Goal: Task Accomplishment & Management: Manage account settings

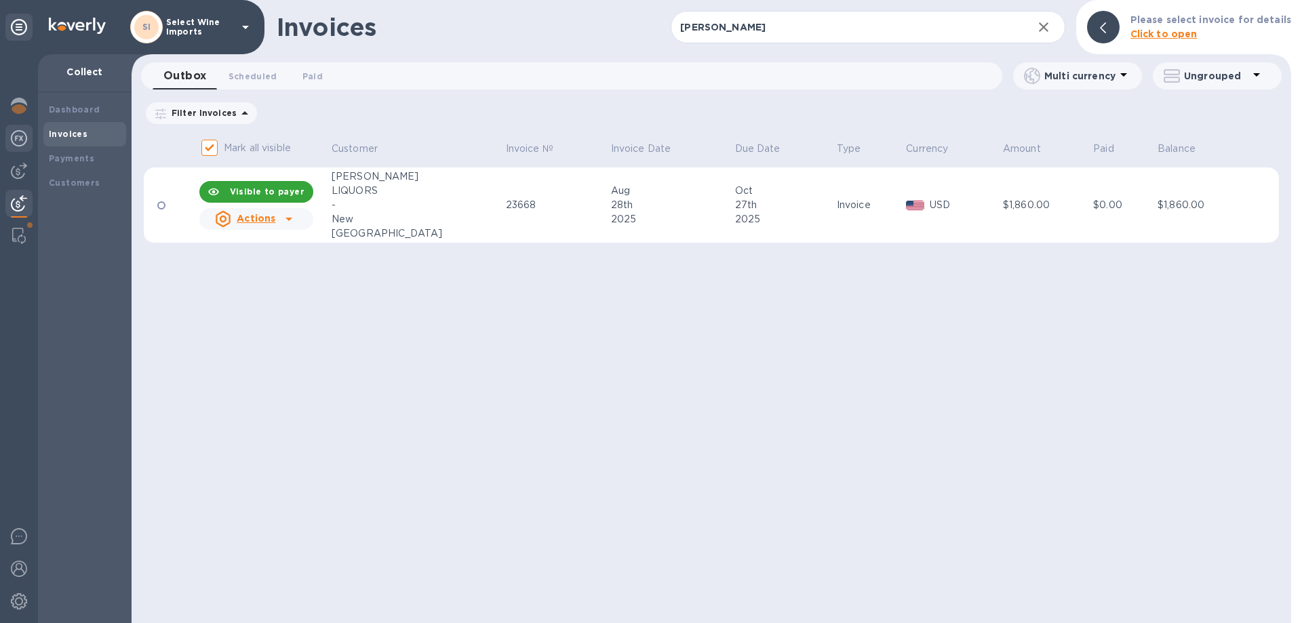
click at [19, 138] on img at bounding box center [19, 138] width 16 height 16
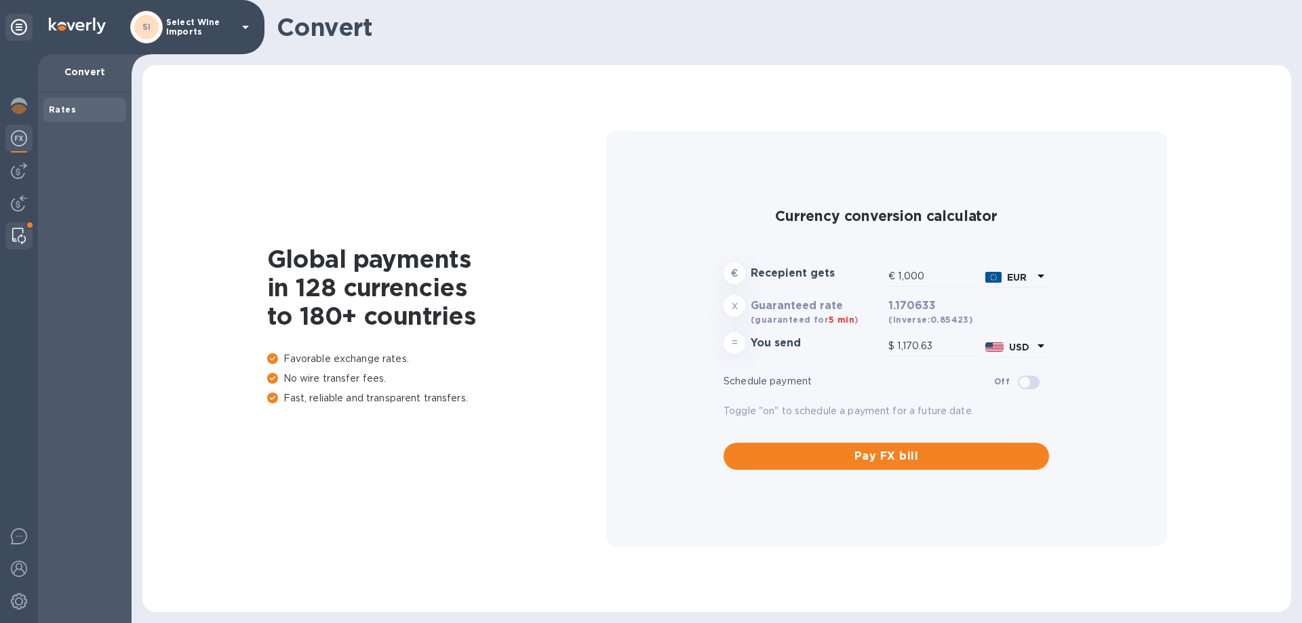
click at [20, 232] on img at bounding box center [19, 236] width 14 height 16
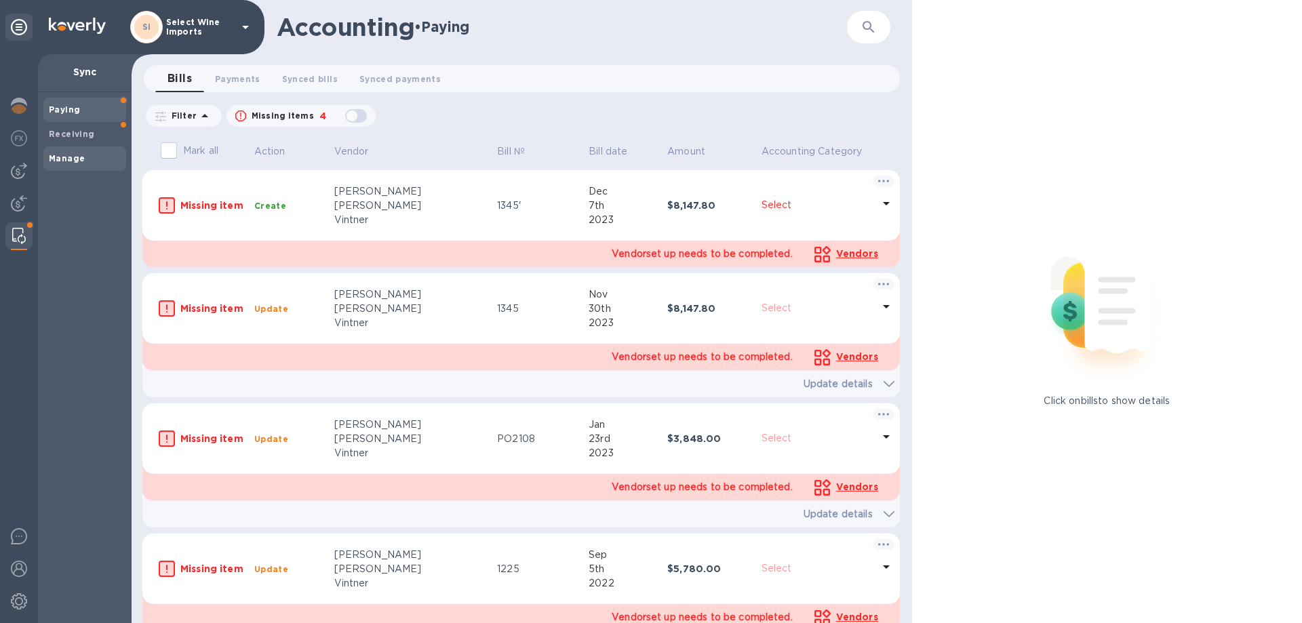
click at [71, 160] on b "Manage" at bounding box center [67, 158] width 36 height 10
